Goal: Information Seeking & Learning: Learn about a topic

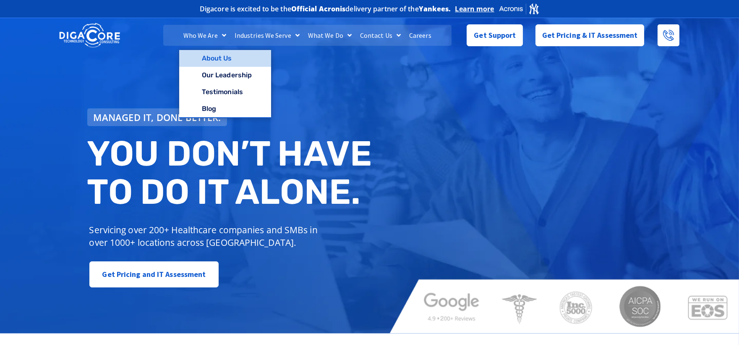
click at [214, 61] on link "About Us" at bounding box center [225, 58] width 92 height 17
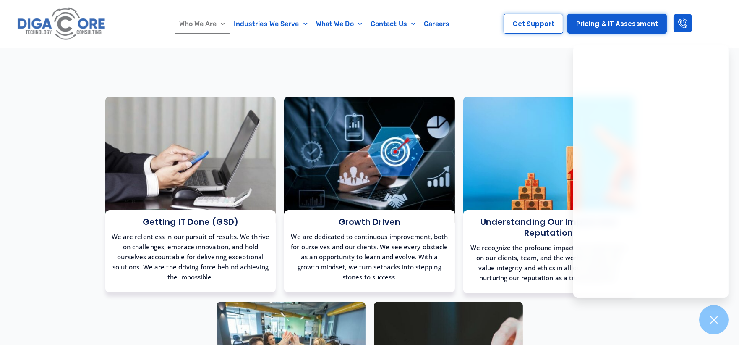
scroll to position [559, 0]
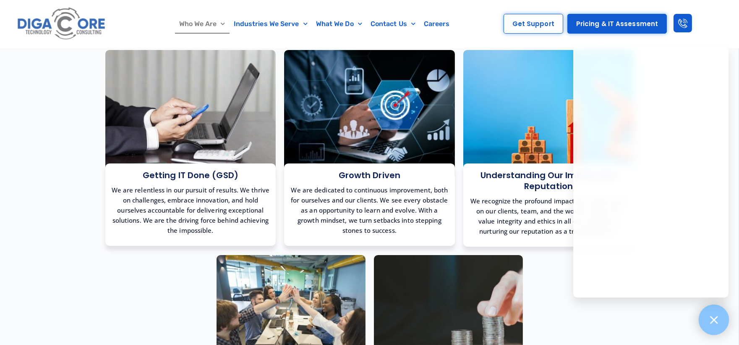
click at [719, 322] on icon at bounding box center [713, 319] width 11 height 11
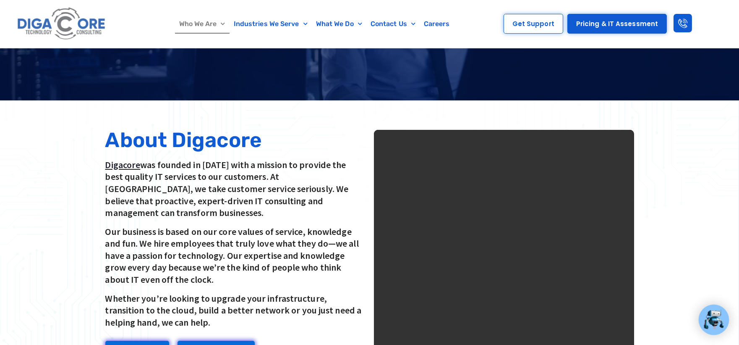
click at [509, 192] on video at bounding box center [504, 260] width 260 height 260
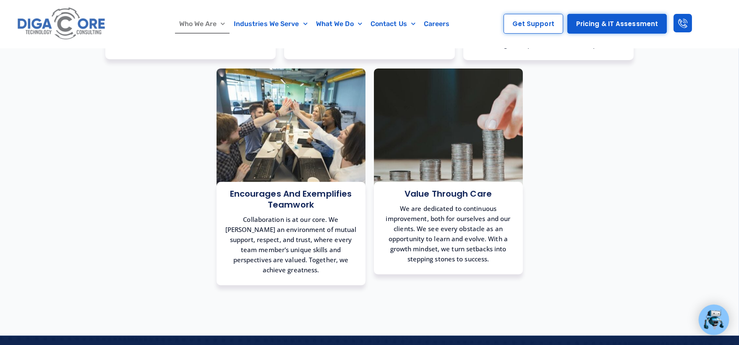
scroll to position [653, 0]
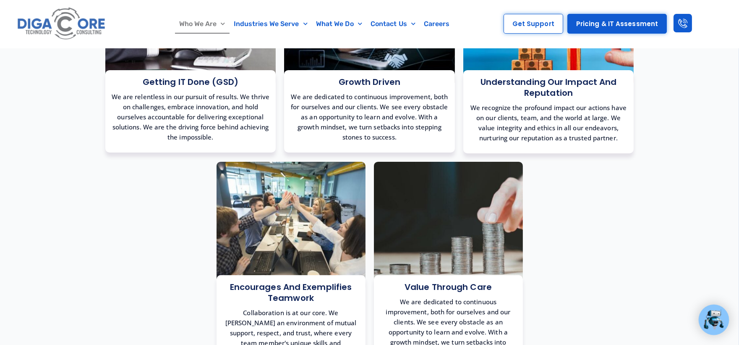
click at [56, 18] on img at bounding box center [61, 23] width 93 height 39
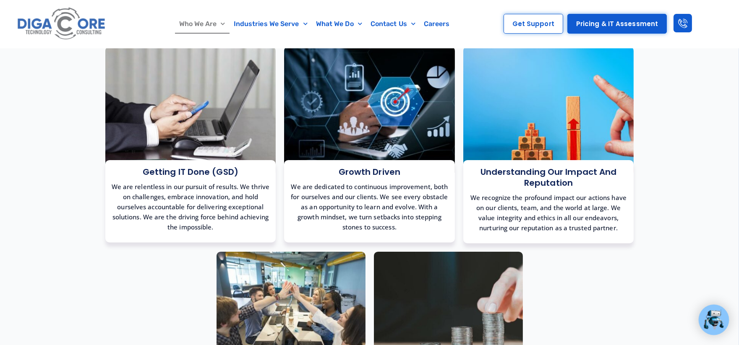
scroll to position [466, 0]
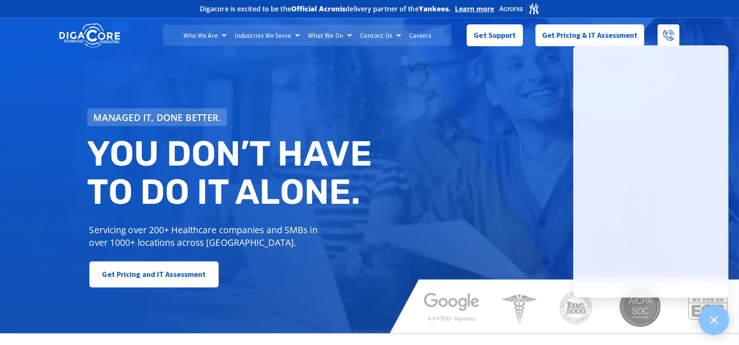
click at [719, 315] on icon at bounding box center [713, 319] width 11 height 11
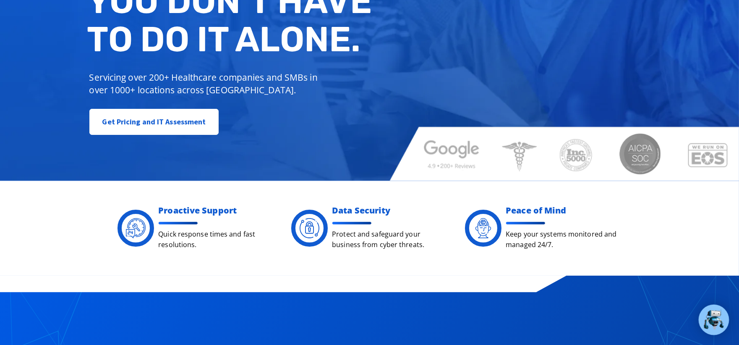
scroll to position [233, 0]
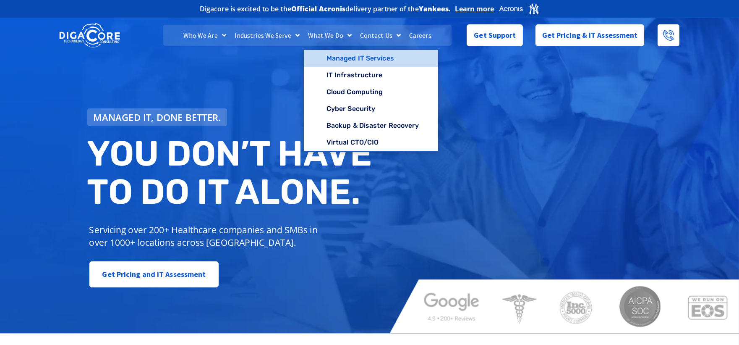
click at [328, 52] on link "Managed IT Services" at bounding box center [371, 58] width 135 height 17
